Goal: Check status

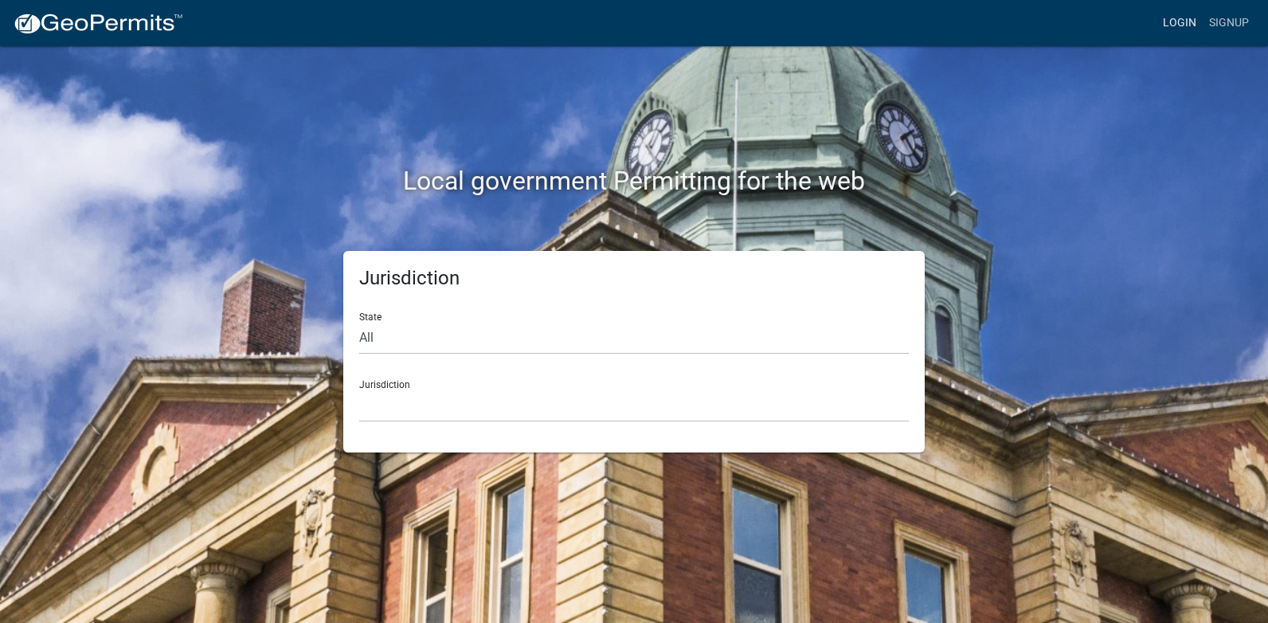
click at [1176, 25] on link "Login" at bounding box center [1180, 23] width 46 height 30
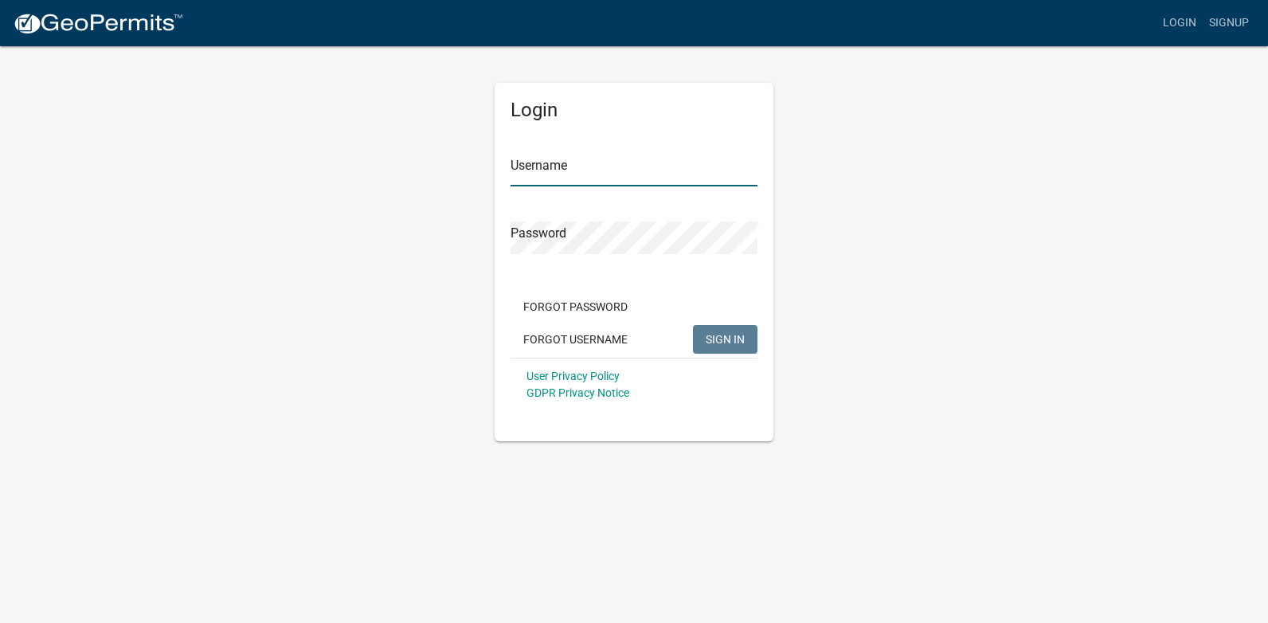
type input "[PERSON_NAME][EMAIL_ADDRESS][PERSON_NAME][DOMAIN_NAME]"
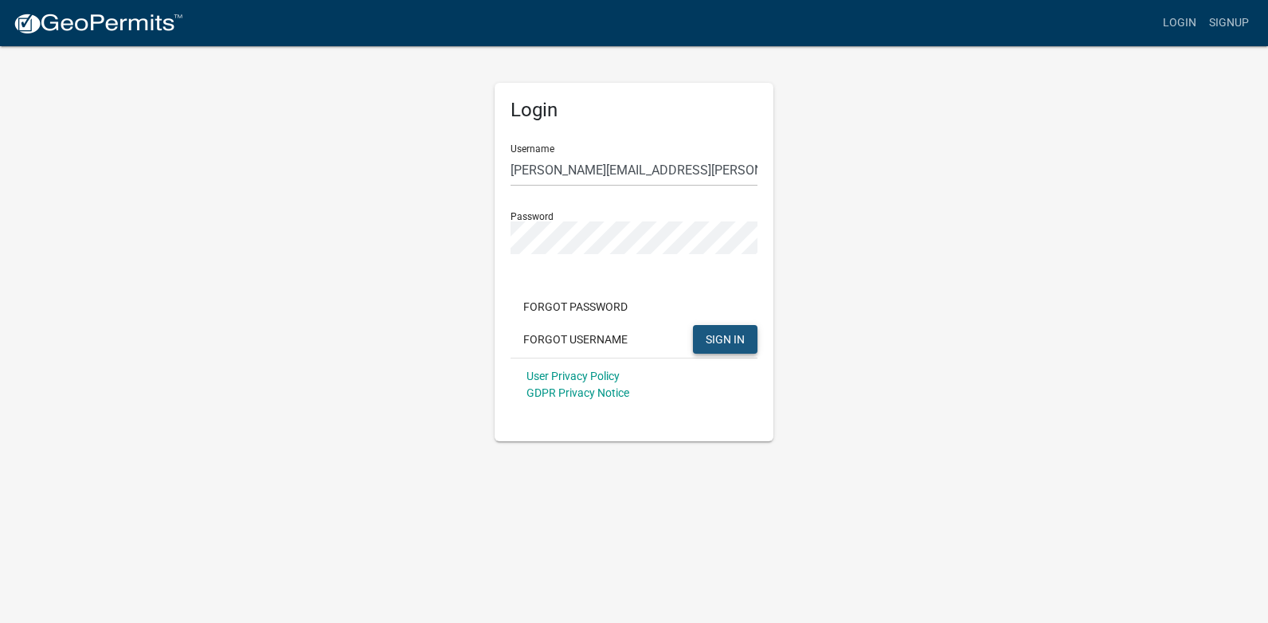
click at [737, 336] on span "SIGN IN" at bounding box center [725, 338] width 39 height 13
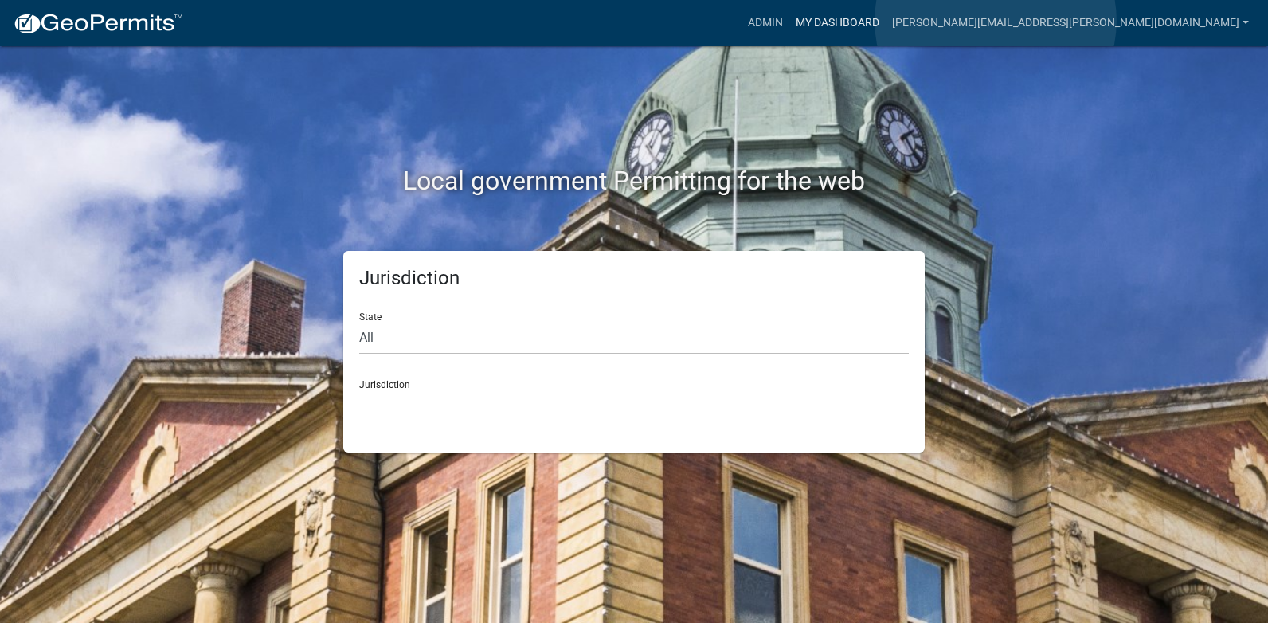
click at [886, 21] on link "My Dashboard" at bounding box center [838, 23] width 96 height 30
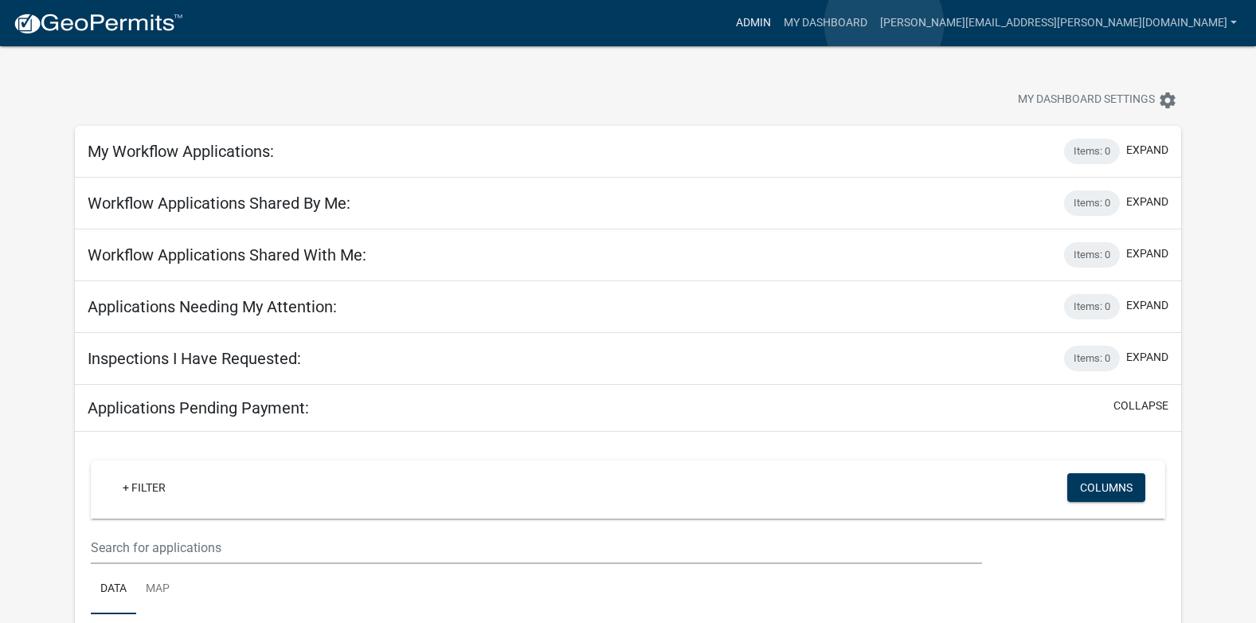
click at [778, 24] on link "Admin" at bounding box center [754, 23] width 48 height 30
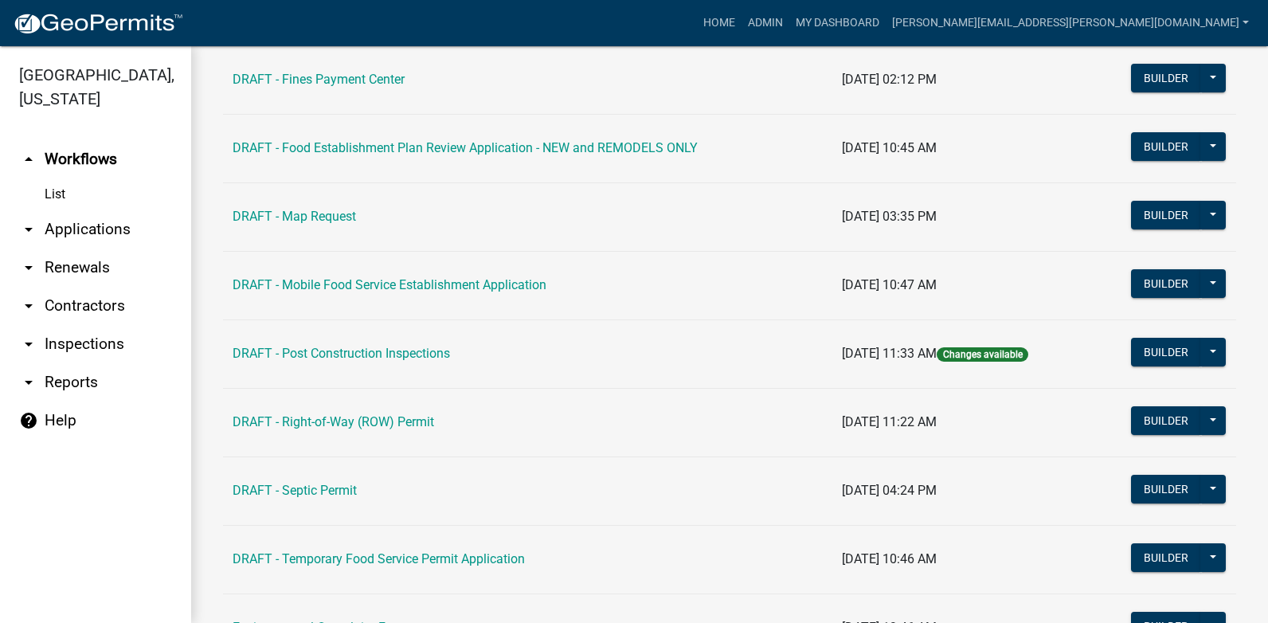
scroll to position [1410, 0]
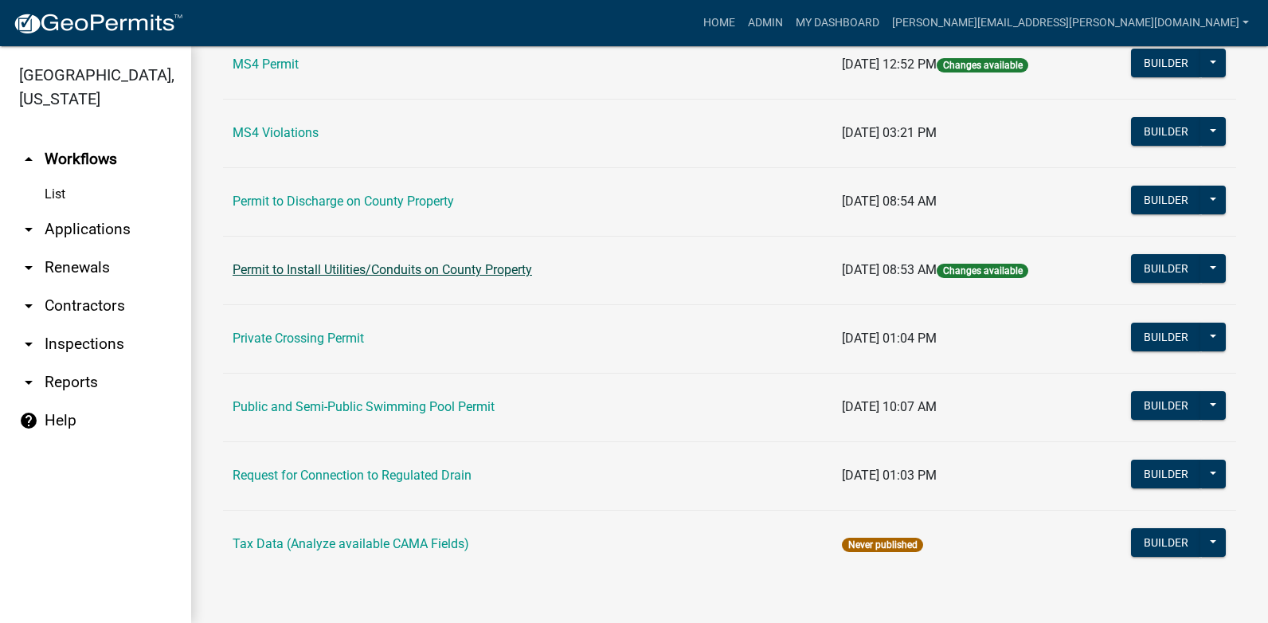
click at [513, 267] on link "Permit to Install Utilities/Conduits on County Property" at bounding box center [383, 269] width 300 height 15
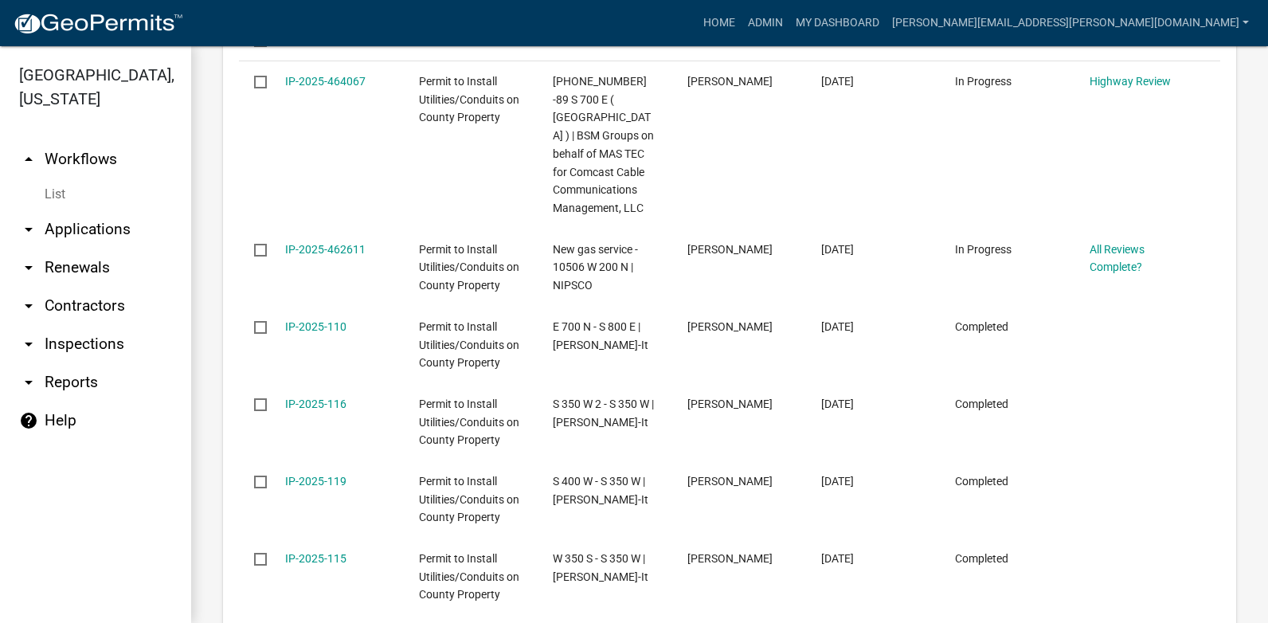
scroll to position [881, 0]
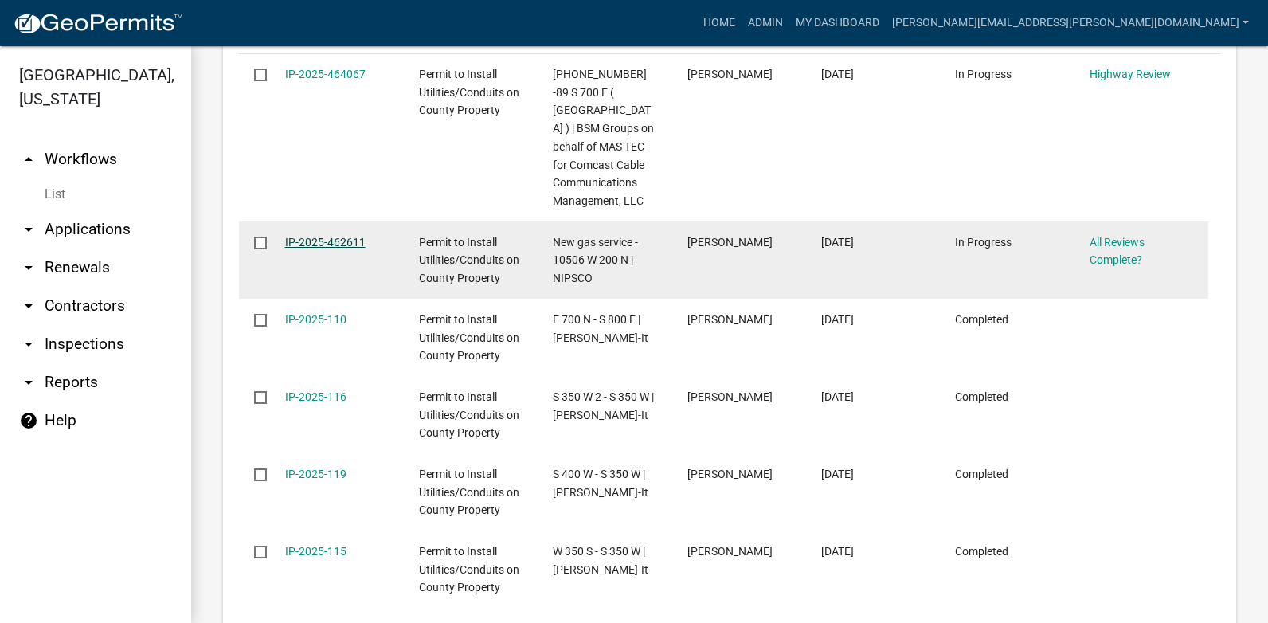
click at [340, 236] on link "IP-2025-462611" at bounding box center [325, 242] width 80 height 13
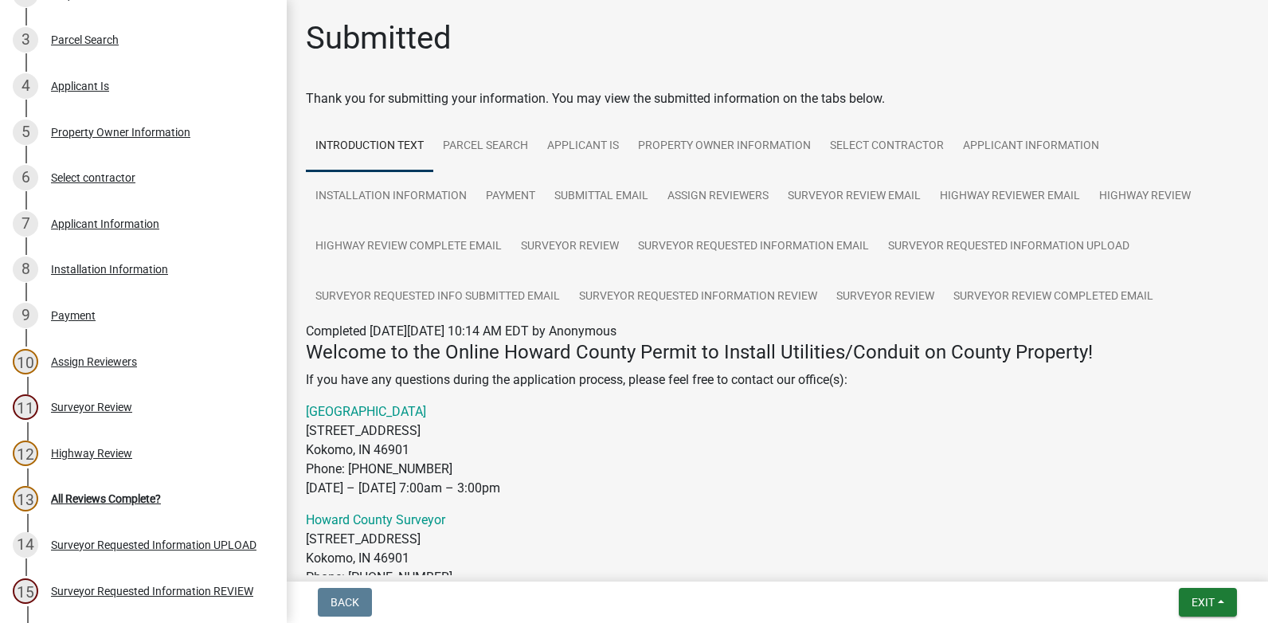
scroll to position [412, 0]
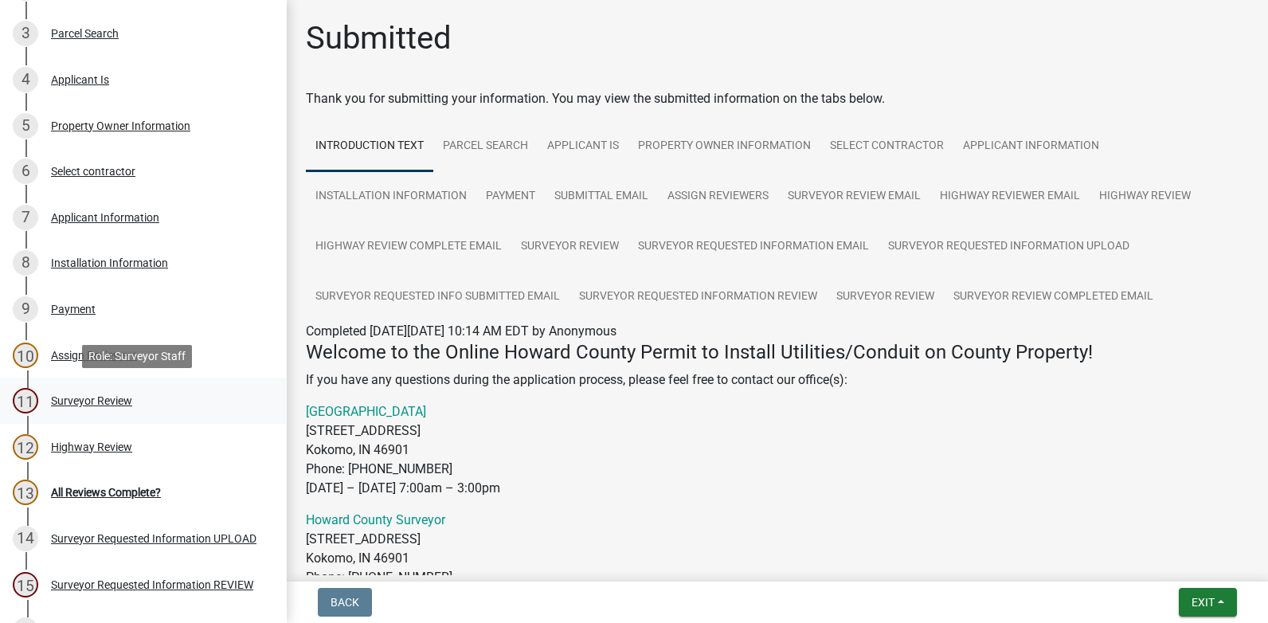
click at [110, 403] on div "Surveyor Review" at bounding box center [91, 400] width 81 height 11
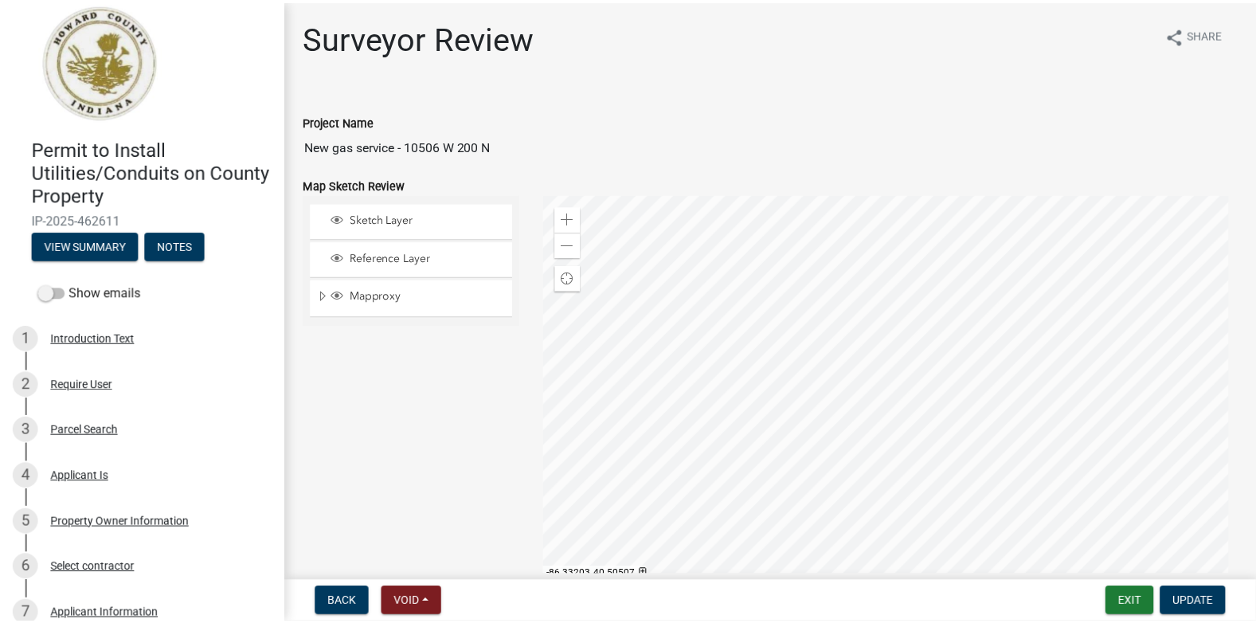
scroll to position [0, 0]
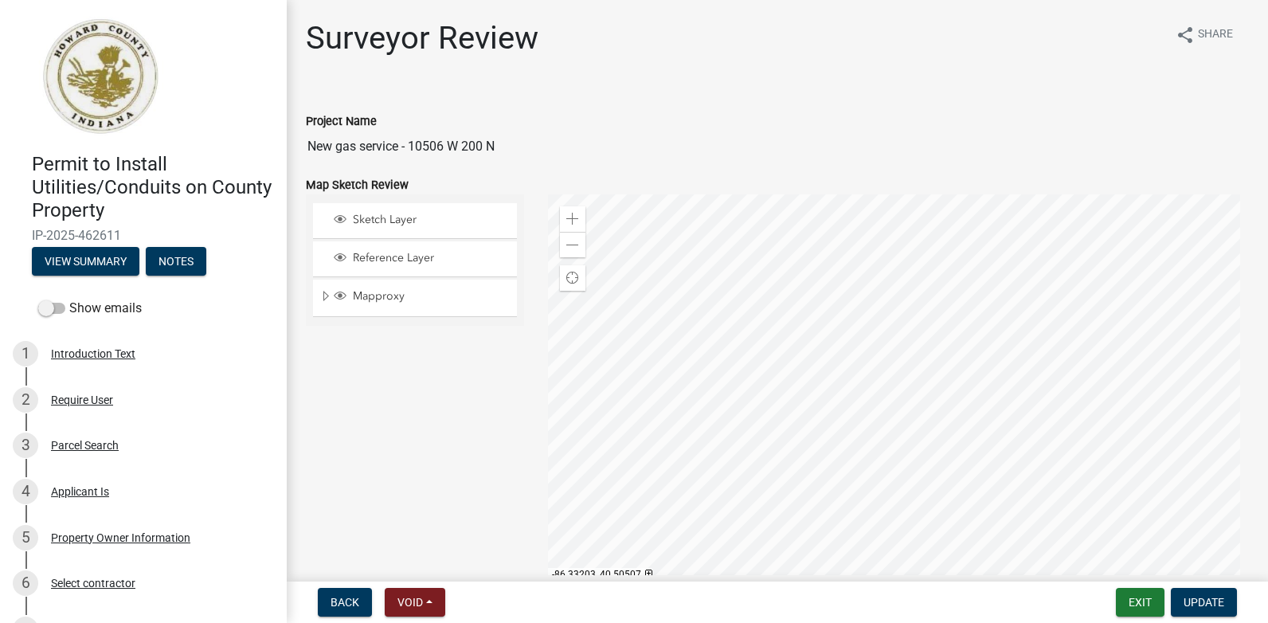
drag, startPoint x: 125, startPoint y: 236, endPoint x: 29, endPoint y: 231, distance: 95.7
click at [29, 231] on div "Permit to Install Utilities/Conduits on County Property IP-2025-462611 View Sum…" at bounding box center [143, 209] width 261 height 139
copy span "IP-2025-462611"
click at [1138, 602] on button "Exit" at bounding box center [1140, 602] width 49 height 29
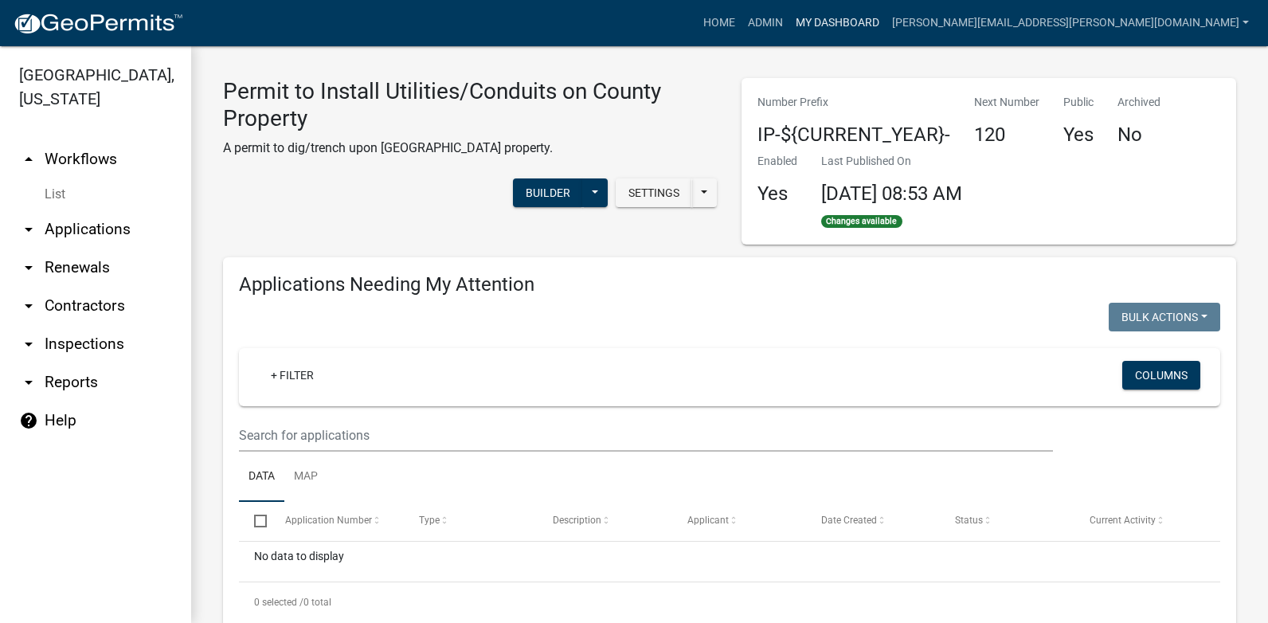
click at [886, 23] on link "My Dashboard" at bounding box center [838, 23] width 96 height 30
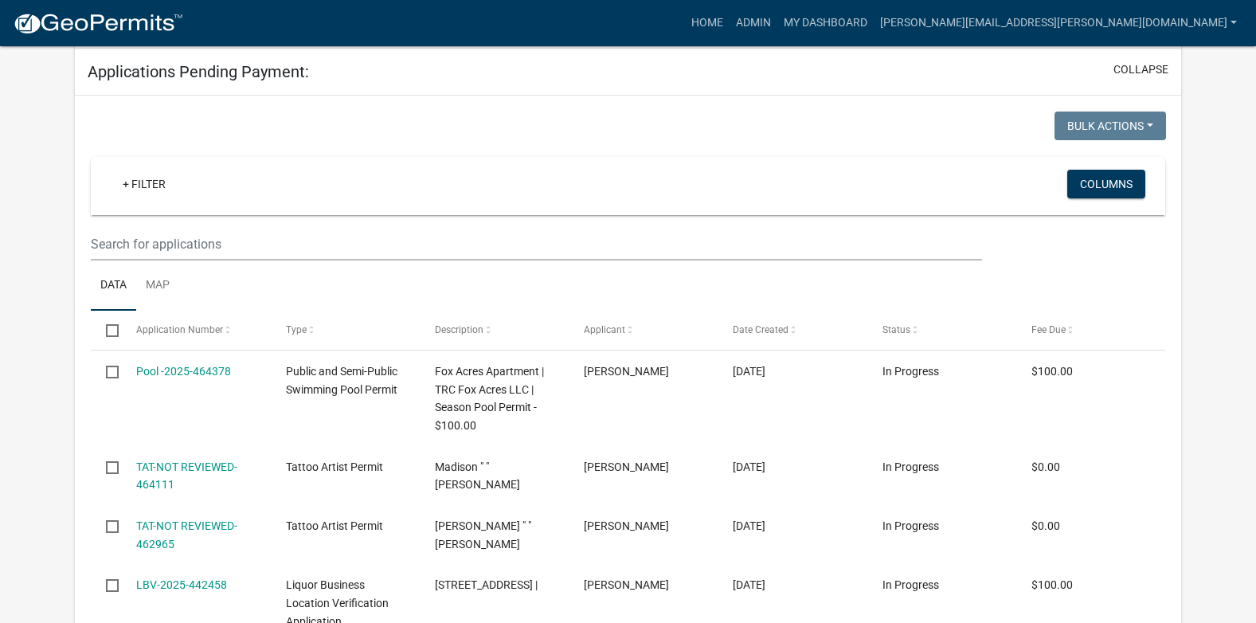
scroll to position [327, 0]
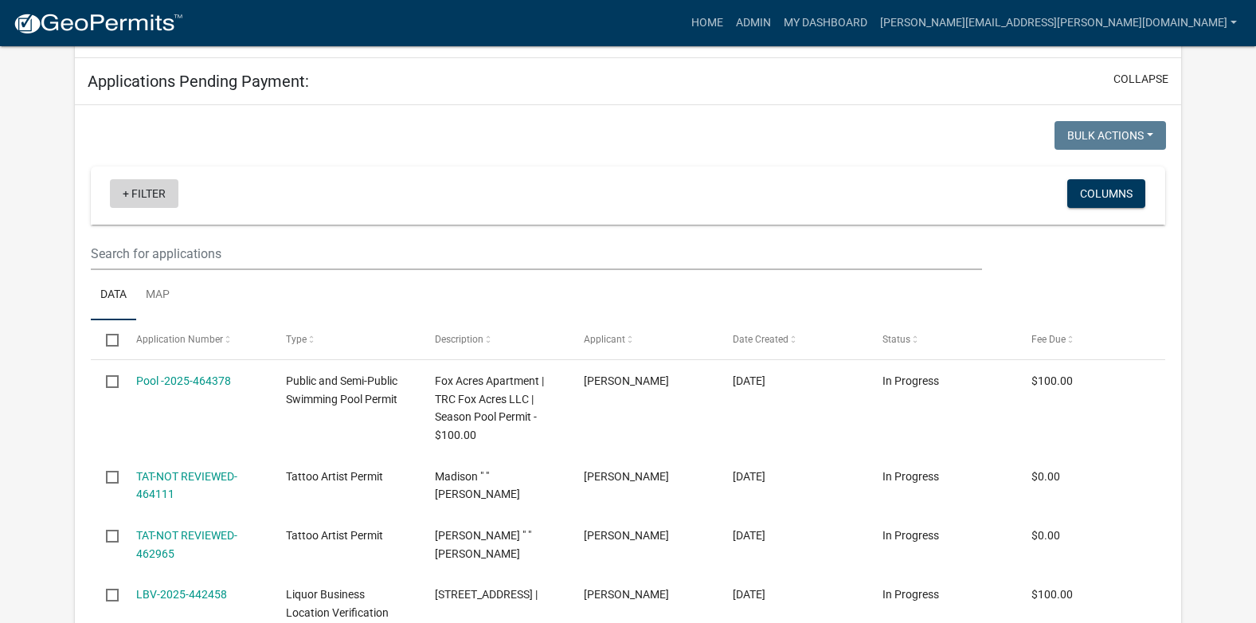
click at [127, 195] on link "+ Filter" at bounding box center [144, 193] width 69 height 29
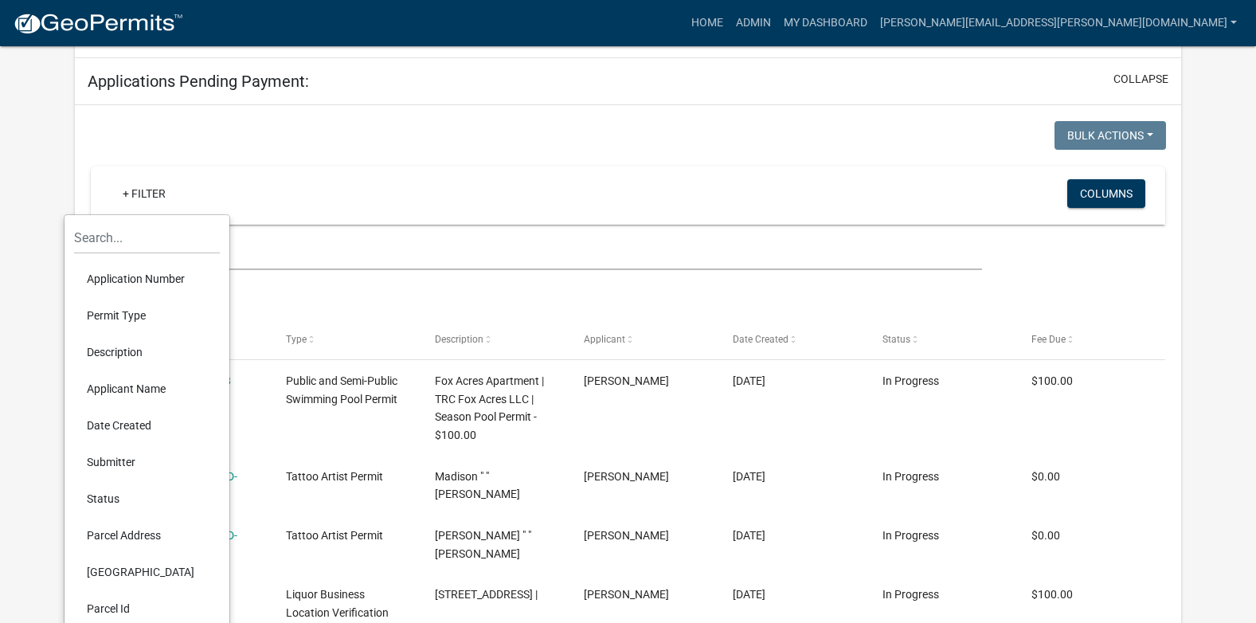
click at [95, 497] on li "Status" at bounding box center [147, 498] width 146 height 37
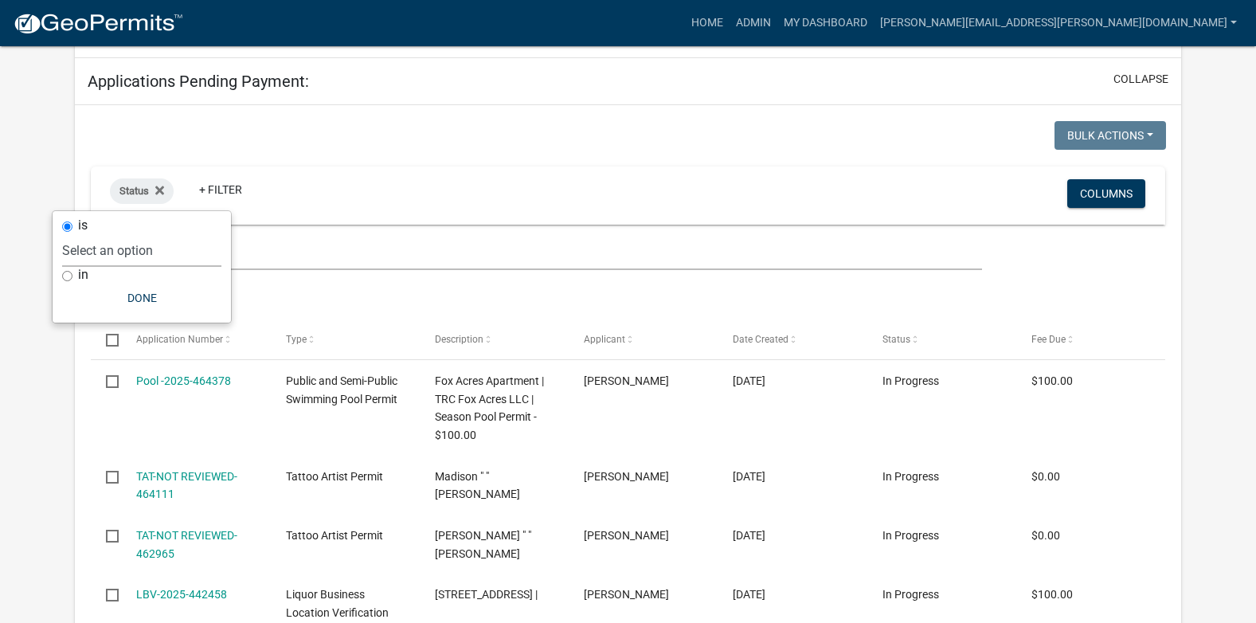
click at [139, 251] on select "Select an option Not Started In Progress Completed Expired Locked Withdrawn Voi…" at bounding box center [141, 250] width 159 height 33
click at [94, 234] on select "Select an option Not Started In Progress Completed Expired Locked Withdrawn Voi…" at bounding box center [141, 250] width 159 height 33
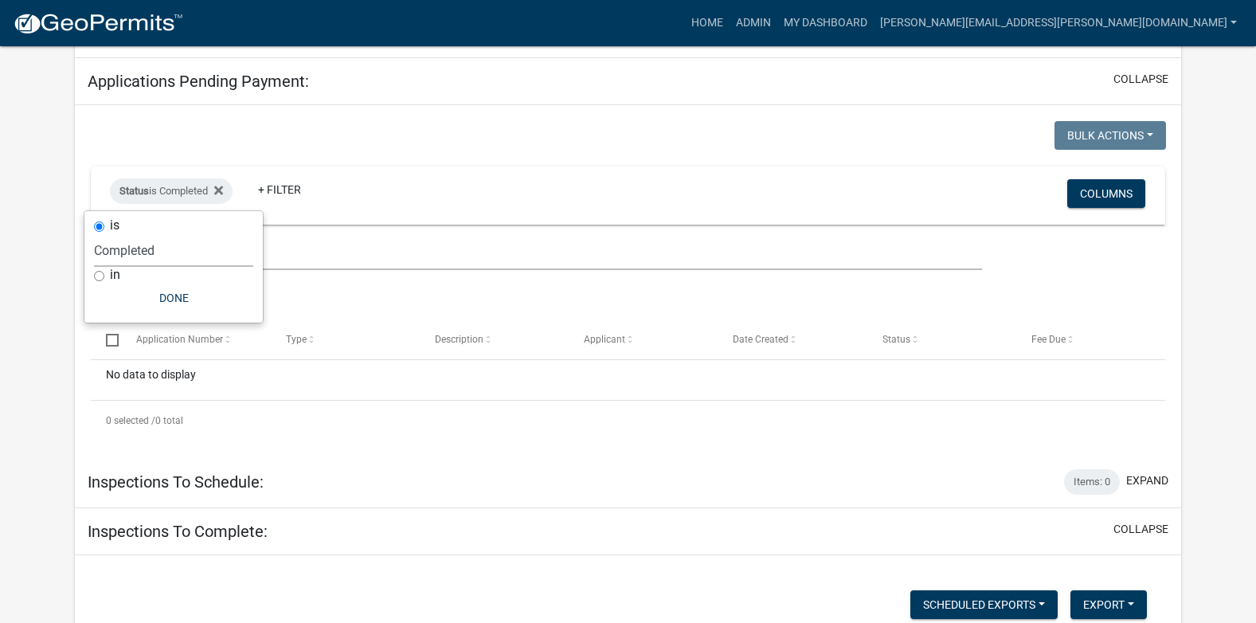
click at [153, 250] on select "Select an option Not Started In Progress Completed Expired Locked Withdrawn Voi…" at bounding box center [173, 250] width 159 height 33
select select "1"
click at [95, 234] on select "Select an option Not Started In Progress Completed Expired Locked Withdrawn Voi…" at bounding box center [173, 250] width 159 height 33
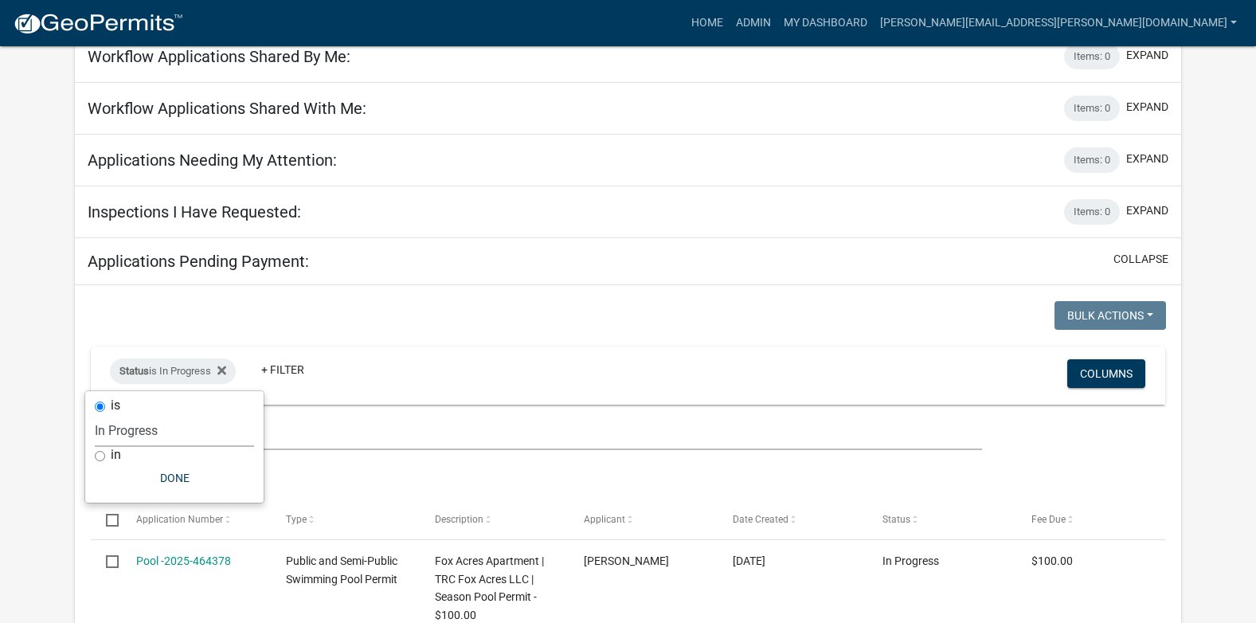
scroll to position [0, 0]
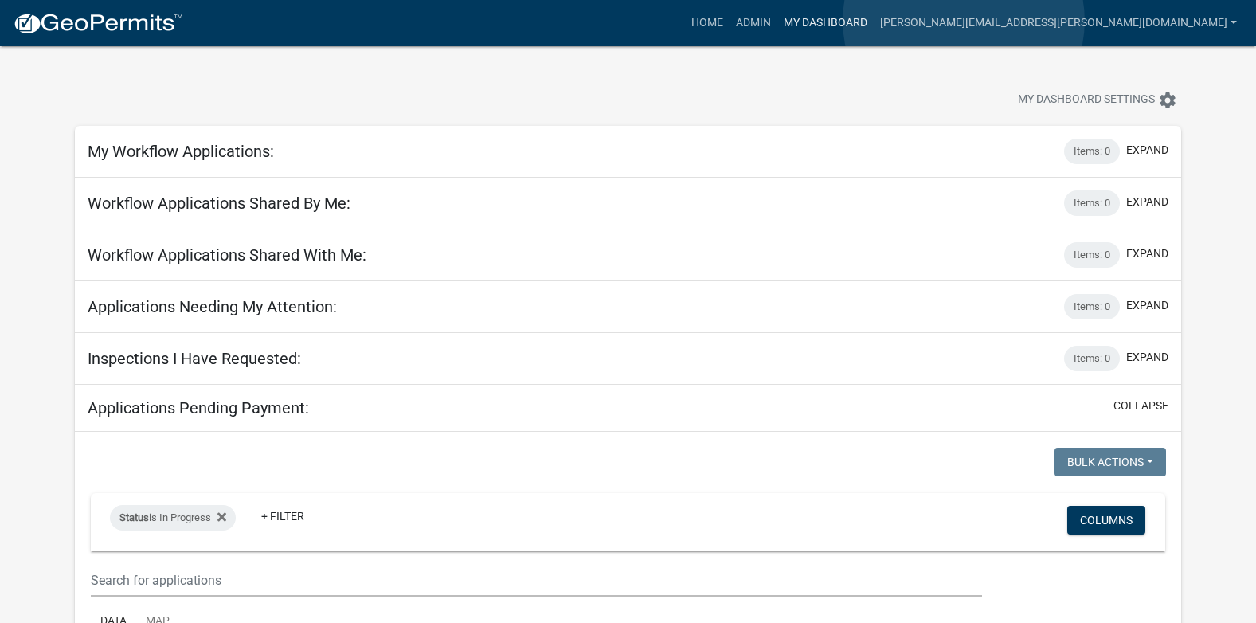
click at [874, 21] on link "My Dashboard" at bounding box center [826, 23] width 96 height 30
click at [874, 22] on link "My Dashboard" at bounding box center [826, 23] width 96 height 30
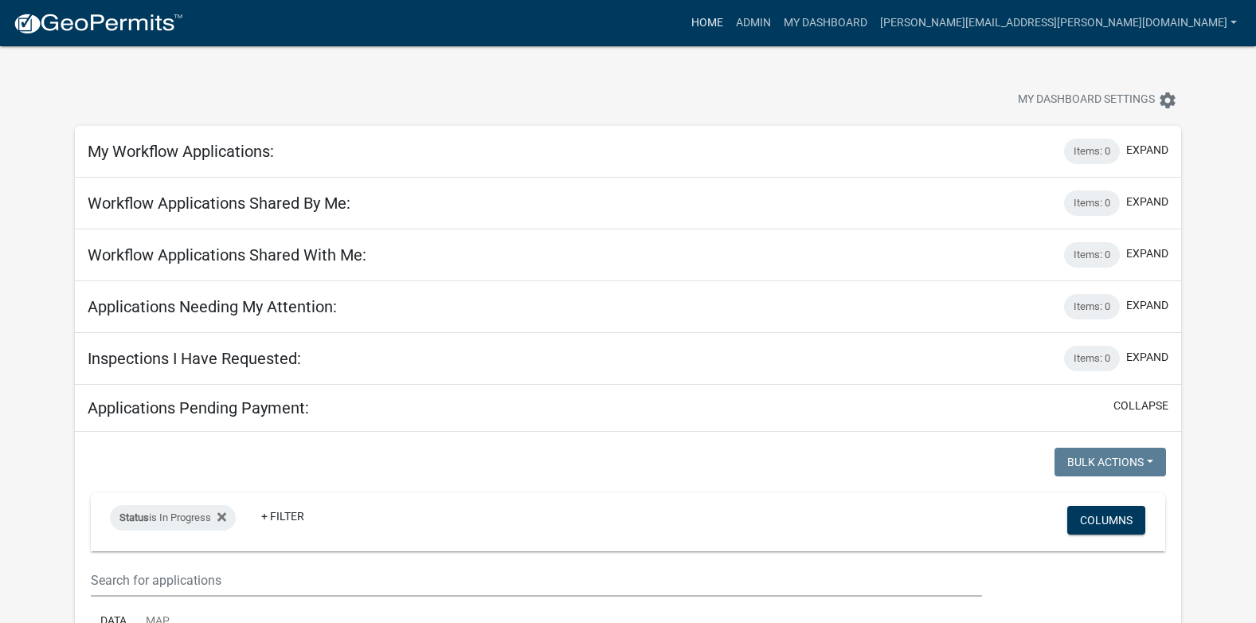
click at [730, 19] on link "Home" at bounding box center [707, 23] width 45 height 30
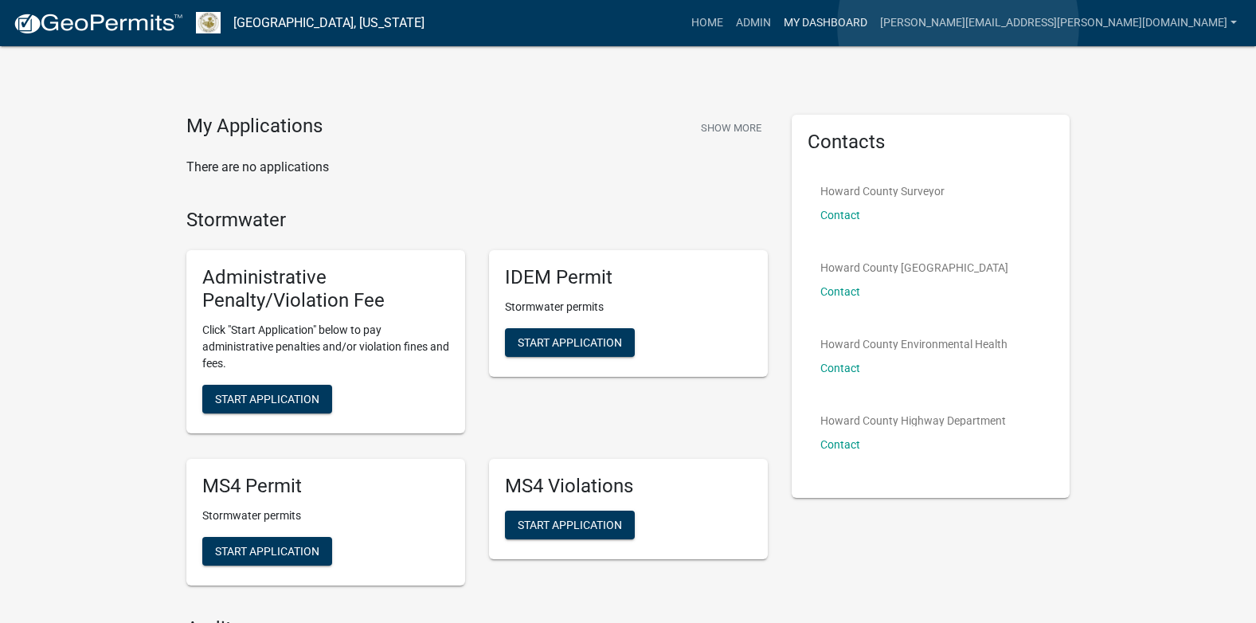
click at [874, 25] on link "My Dashboard" at bounding box center [826, 23] width 96 height 30
